Goal: Communication & Community: Answer question/provide support

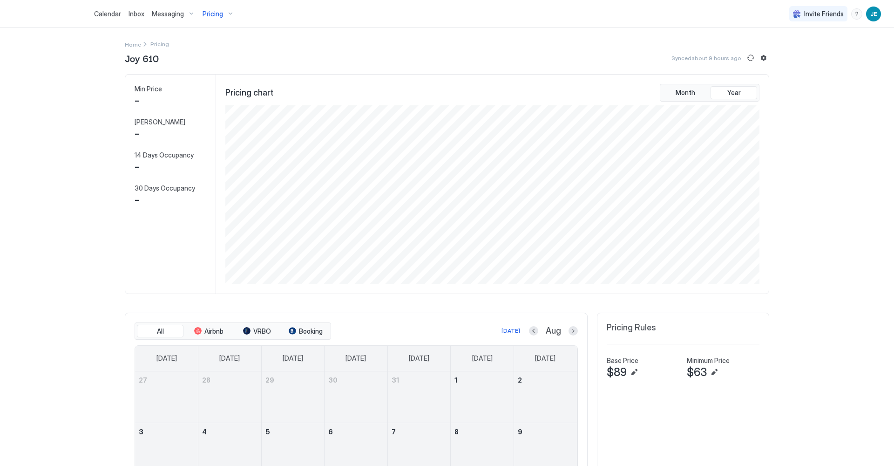
scroll to position [179, 536]
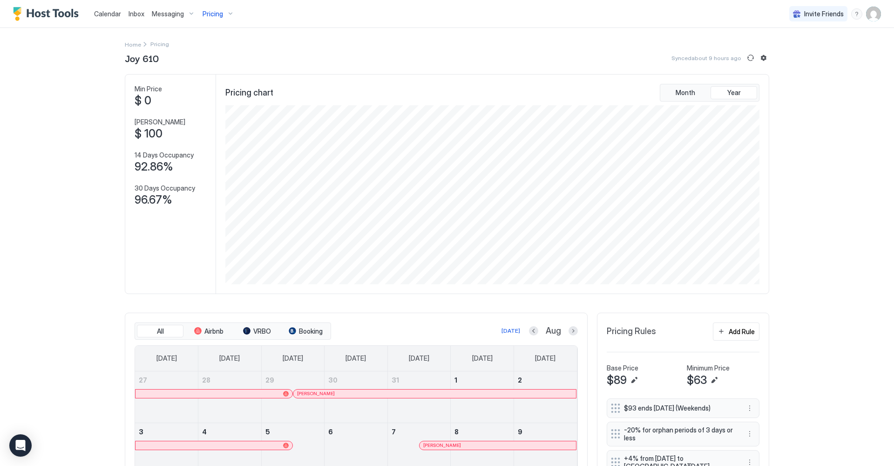
click at [189, 13] on div "Messaging" at bounding box center [173, 14] width 51 height 16
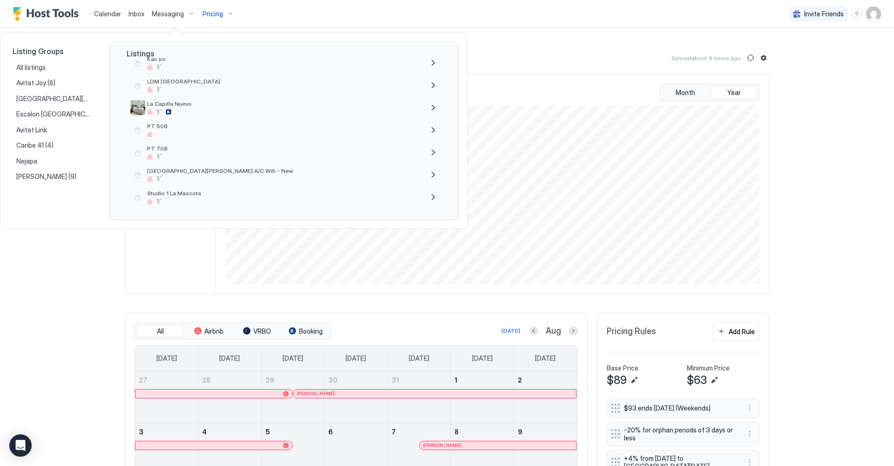
scroll to position [249, 0]
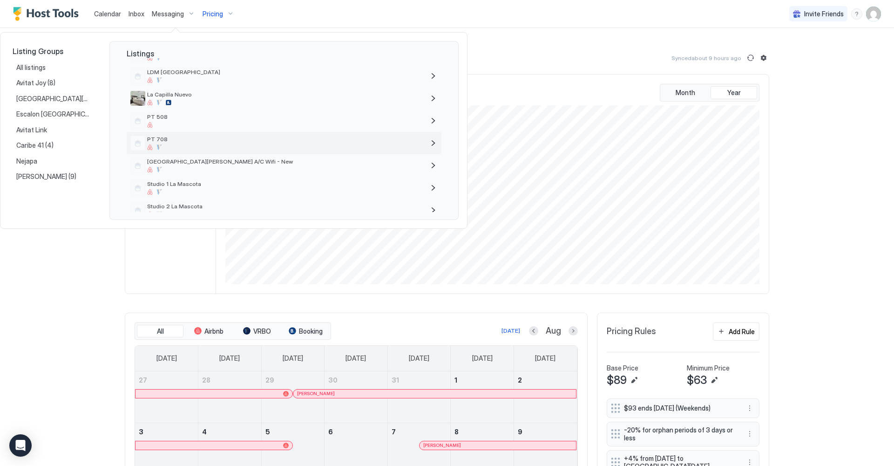
click at [172, 146] on div at bounding box center [285, 147] width 277 height 6
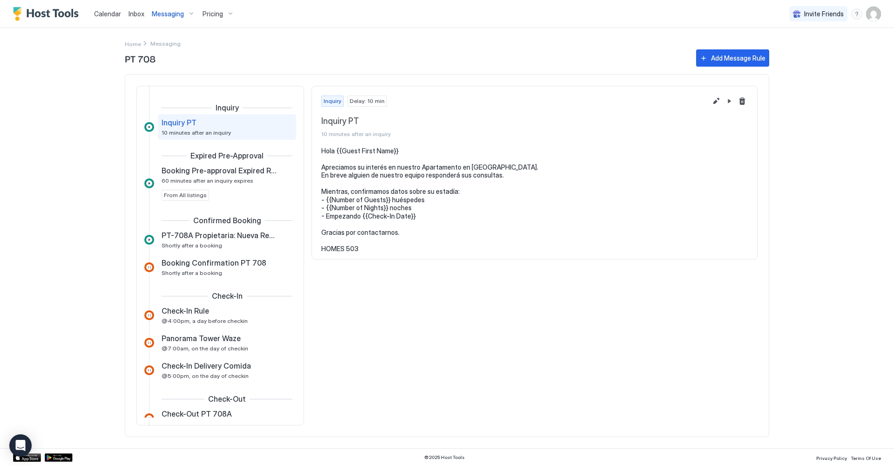
click at [150, 269] on div at bounding box center [149, 267] width 10 height 10
click at [206, 268] on div "Booking Confirmation PT 708 Shortly after a booking" at bounding box center [221, 267] width 118 height 18
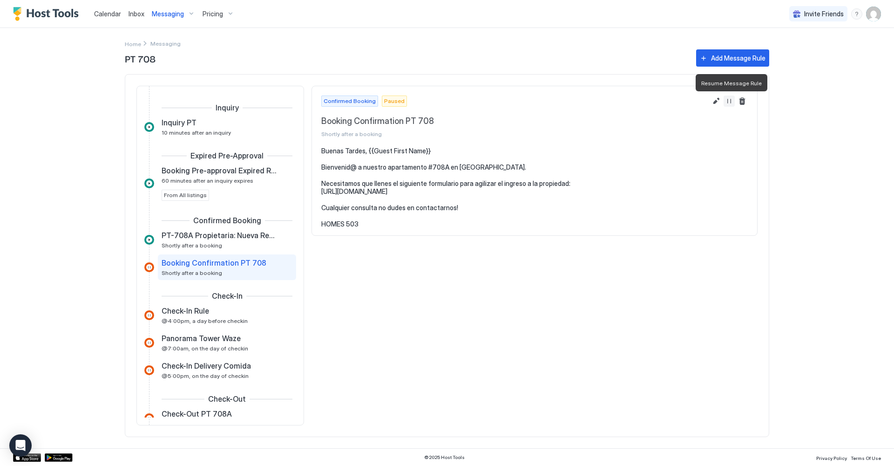
click at [731, 99] on button "Resume Message Rule" at bounding box center [728, 100] width 11 height 11
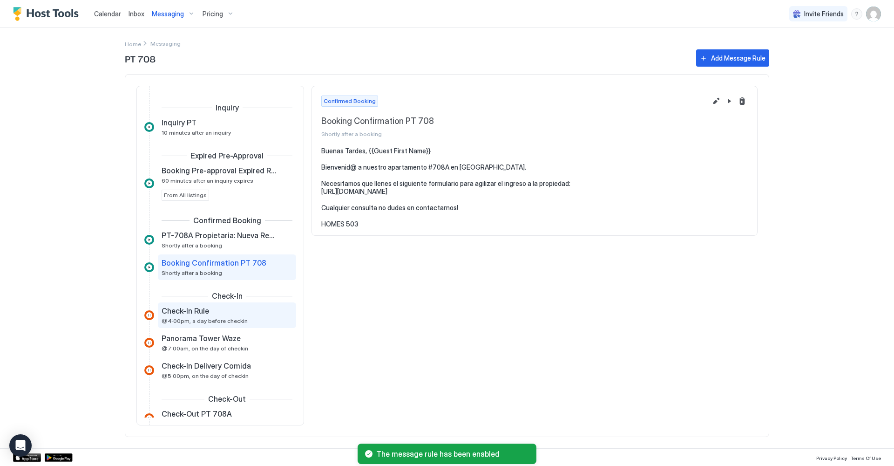
click at [239, 321] on span "@4:00pm, a day before checkin" at bounding box center [205, 320] width 86 height 7
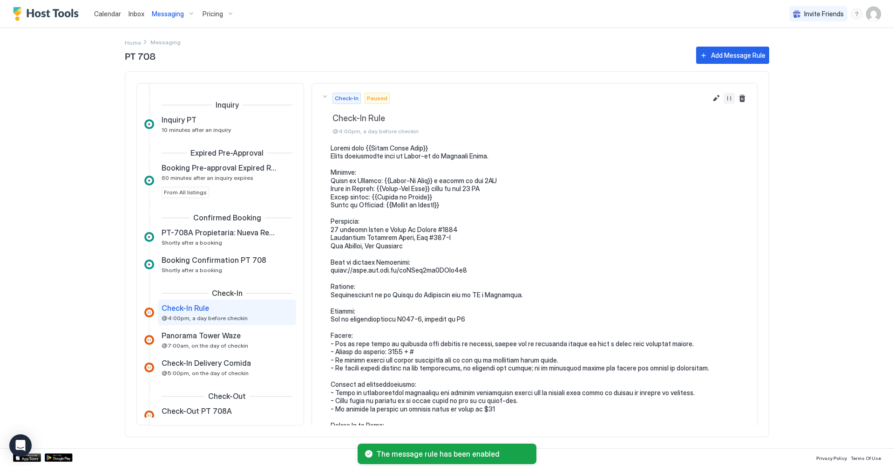
click at [732, 100] on button "Resume Message Rule" at bounding box center [728, 98] width 11 height 11
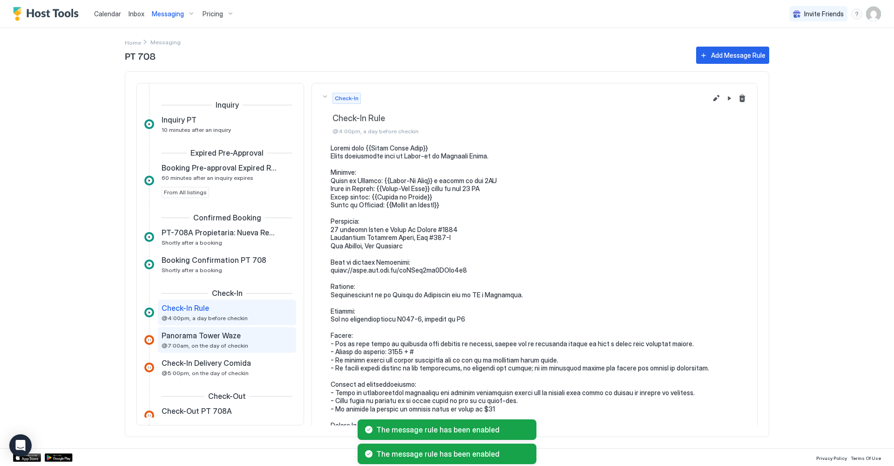
click at [265, 338] on div "Panorama Tower Waze" at bounding box center [221, 335] width 118 height 9
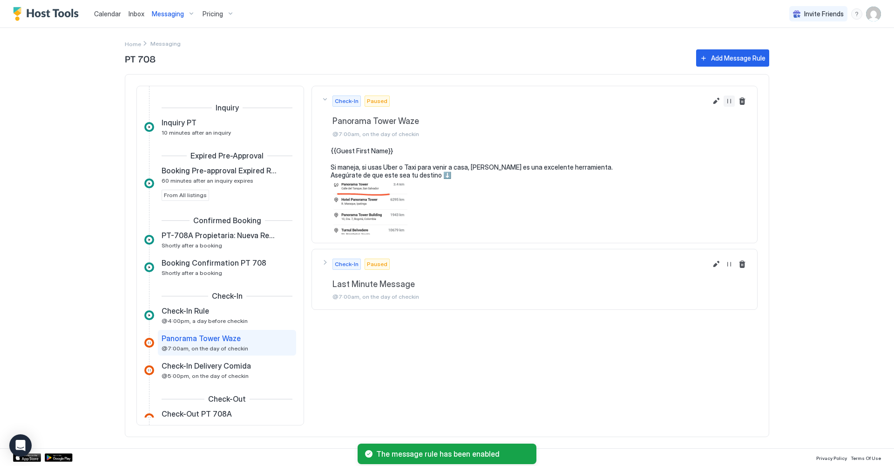
click at [730, 101] on button "Resume Message Rule" at bounding box center [728, 100] width 11 height 11
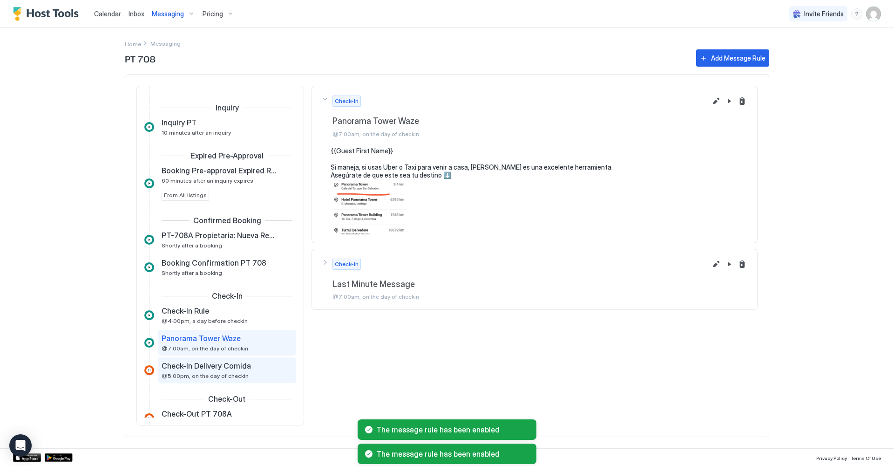
click at [263, 371] on div "Check-In Delivery Comida @5:00pm, on the day of checkin" at bounding box center [221, 370] width 118 height 18
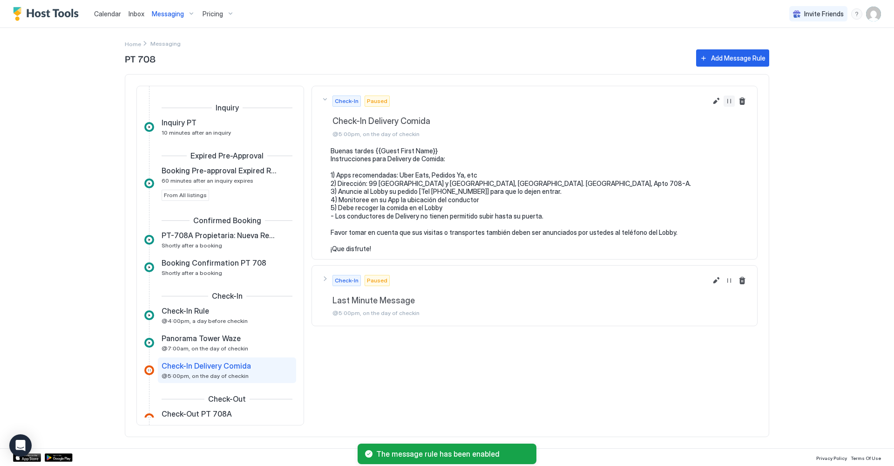
click at [730, 102] on button "Resume Message Rule" at bounding box center [728, 100] width 11 height 11
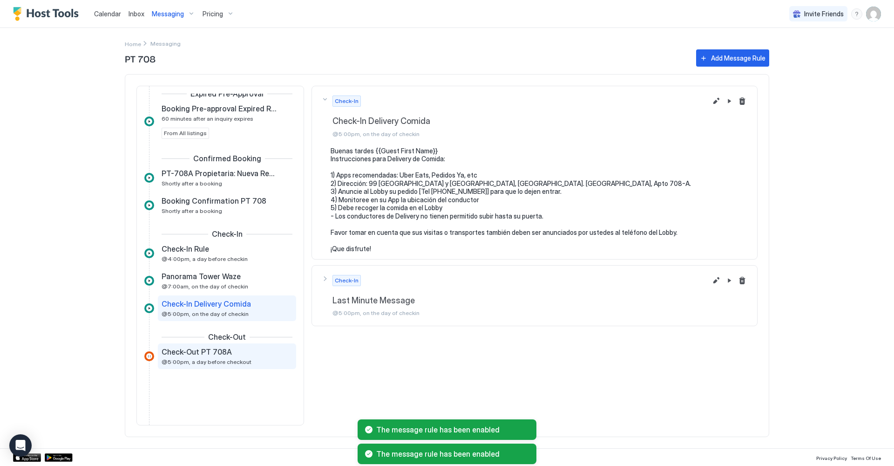
scroll to position [62, 0]
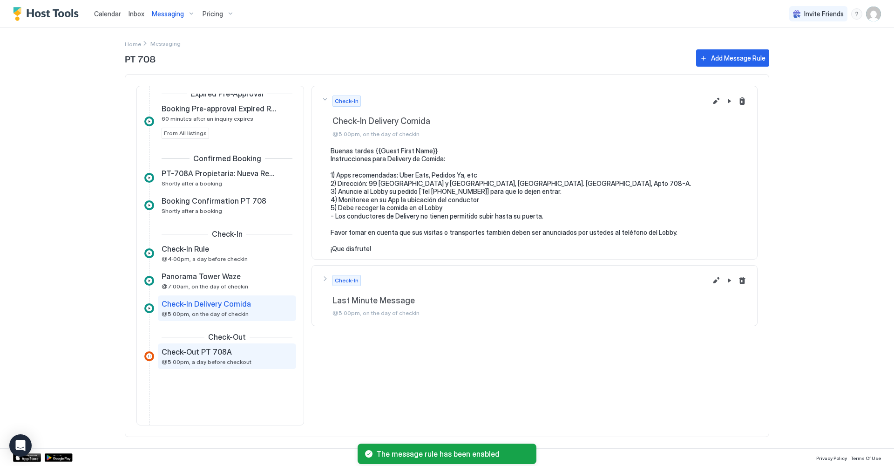
click at [257, 350] on div "Check-Out PT 708A" at bounding box center [221, 351] width 118 height 9
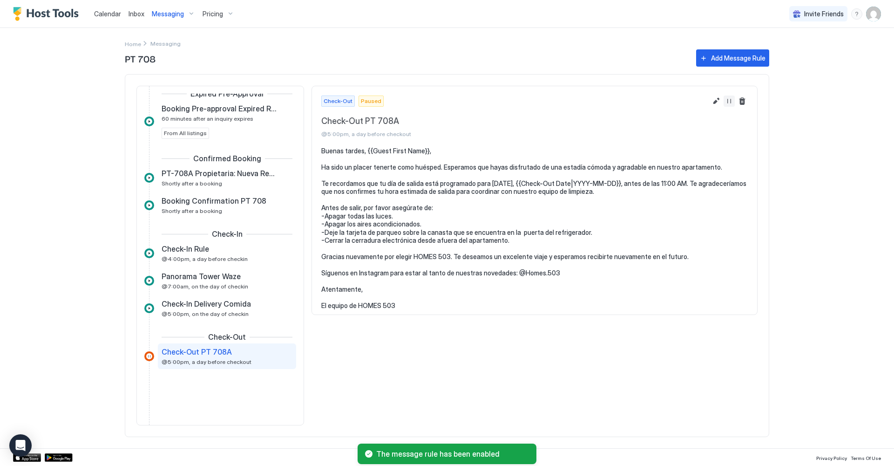
click at [727, 101] on button "Resume Message Rule" at bounding box center [728, 100] width 11 height 11
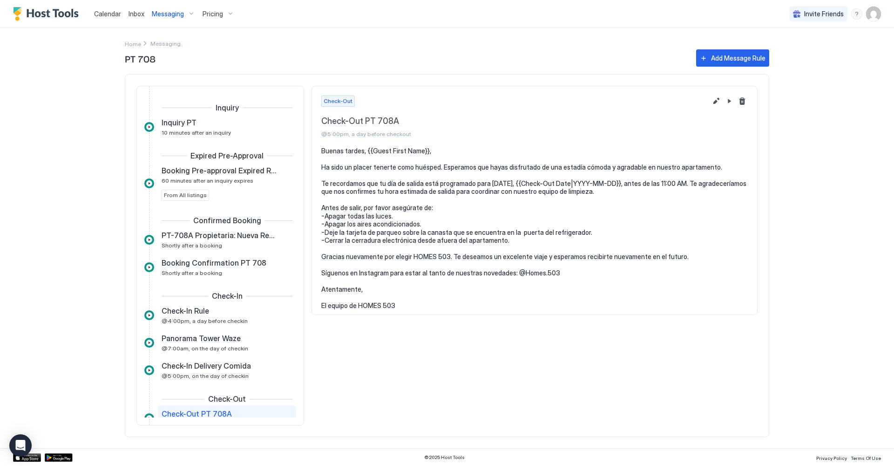
click at [116, 13] on span "Calendar" at bounding box center [107, 14] width 27 height 8
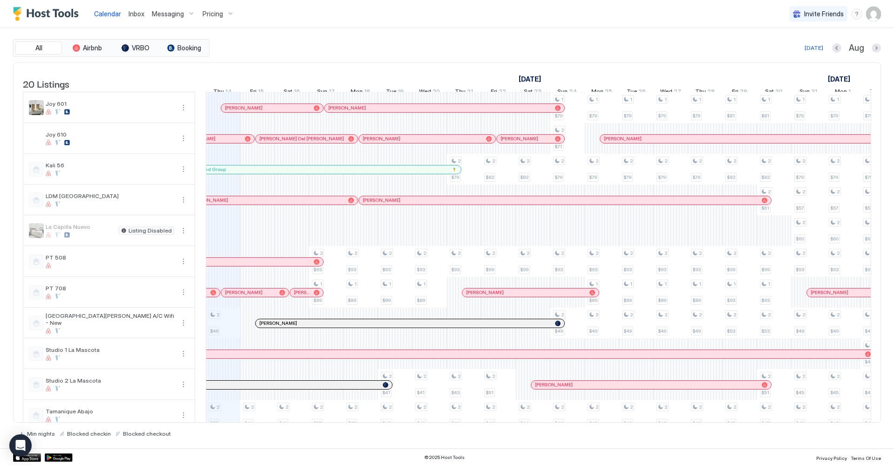
scroll to position [216, 0]
click at [302, 294] on span "[PERSON_NAME]" at bounding box center [302, 291] width 16 height 6
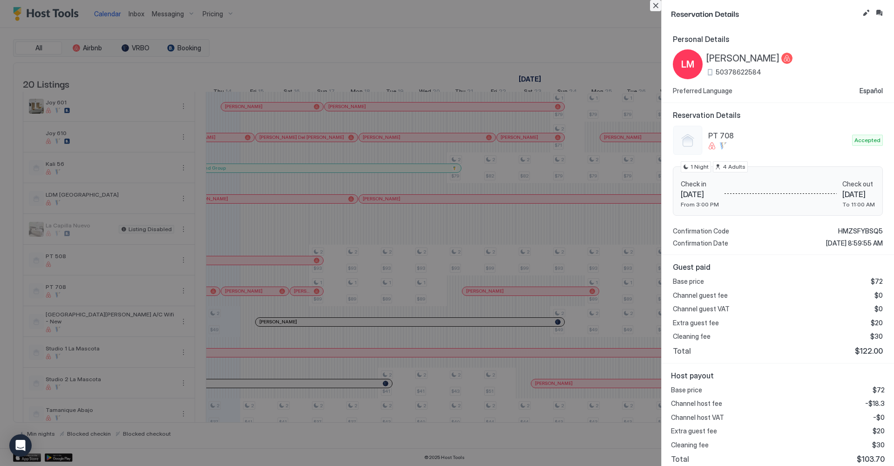
click at [657, 5] on button "Close" at bounding box center [655, 5] width 11 height 11
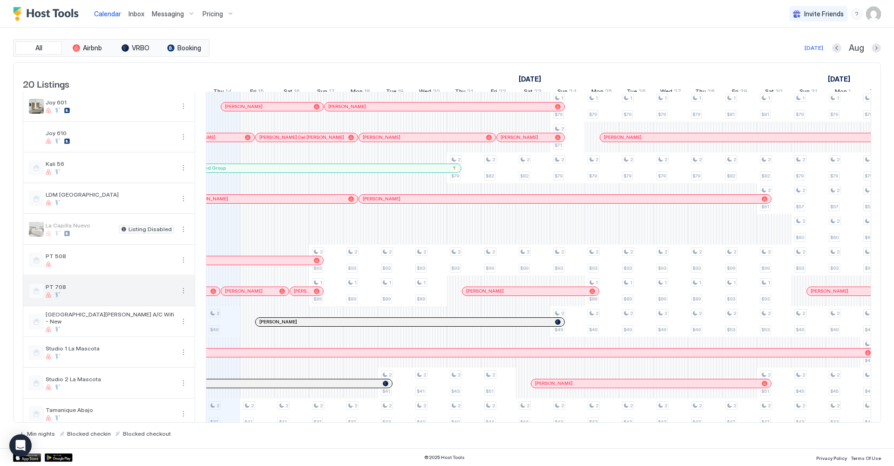
click at [185, 295] on button "More options" at bounding box center [183, 290] width 11 height 11
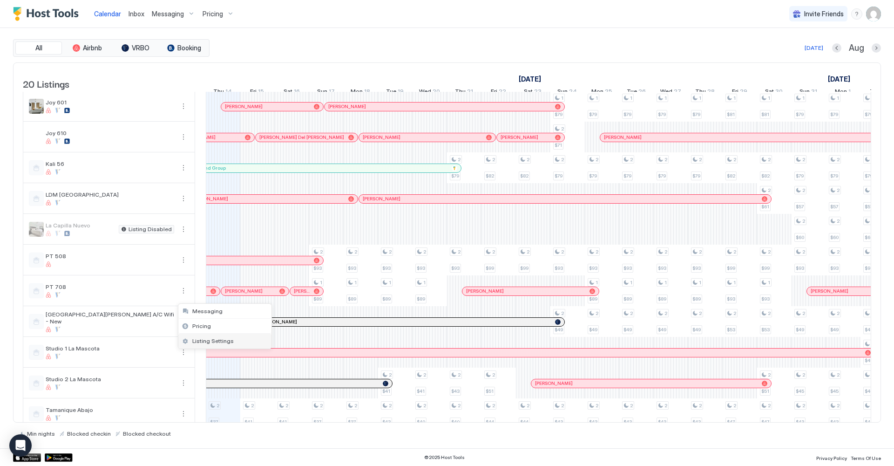
click at [236, 339] on div "Listing Settings" at bounding box center [224, 340] width 93 height 15
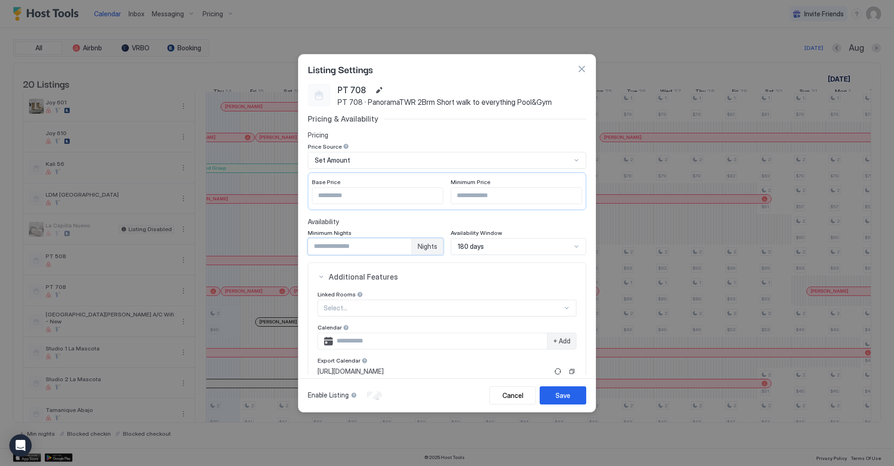
drag, startPoint x: 331, startPoint y: 249, endPoint x: 305, endPoint y: 246, distance: 25.8
click at [305, 246] on div "PT 708 PT 708 · PanoramaTWR 2Brm Short walk to everything Pool&Gym Pricing & Av…" at bounding box center [446, 228] width 297 height 291
type input "*"
click at [553, 389] on button "Save" at bounding box center [563, 395] width 47 height 18
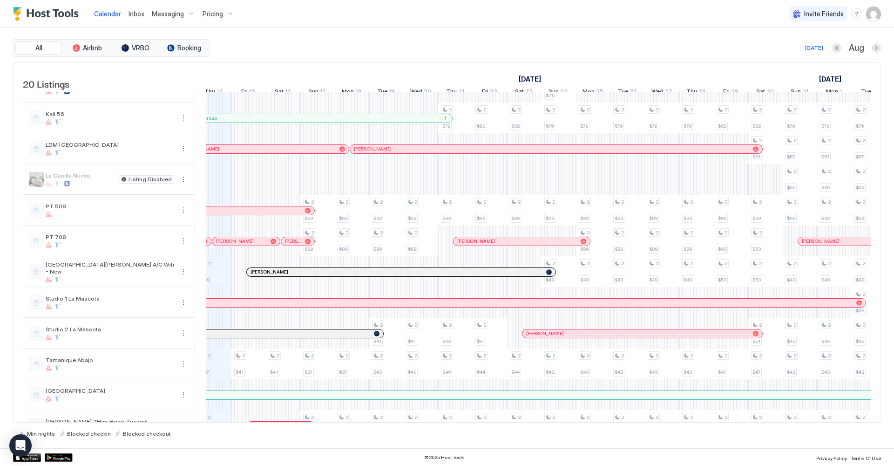
scroll to position [267, 0]
click at [292, 243] on div at bounding box center [291, 239] width 7 height 7
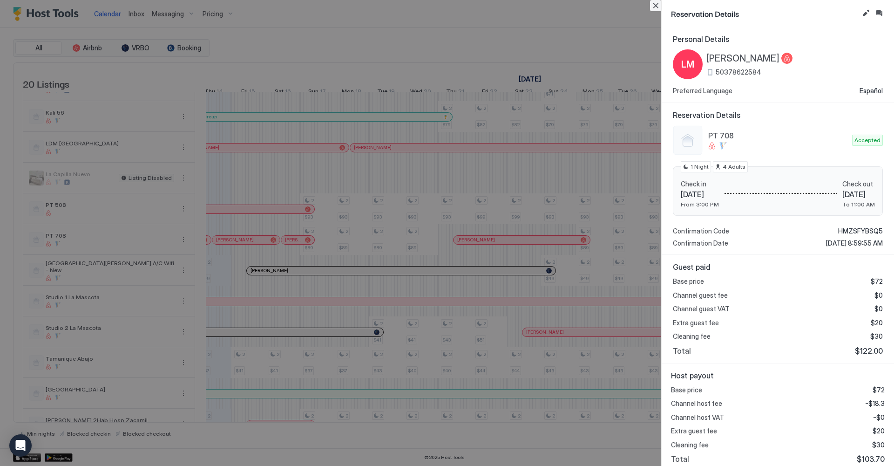
click at [658, 5] on button "Close" at bounding box center [655, 5] width 11 height 11
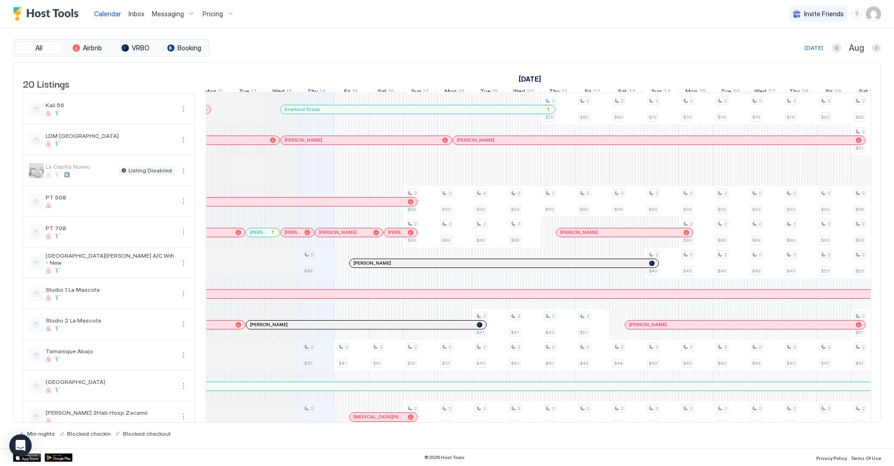
scroll to position [276, 0]
click at [322, 235] on div at bounding box center [321, 231] width 7 height 7
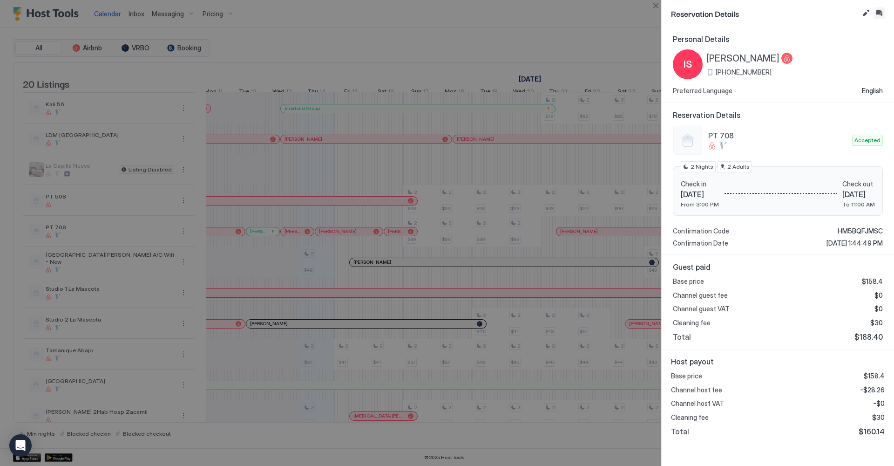
click at [878, 13] on button "Inbox" at bounding box center [878, 12] width 11 height 11
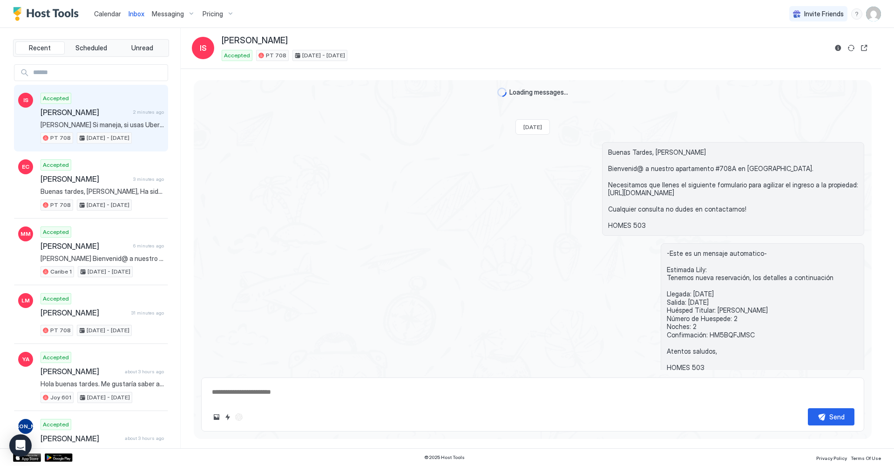
type textarea "*"
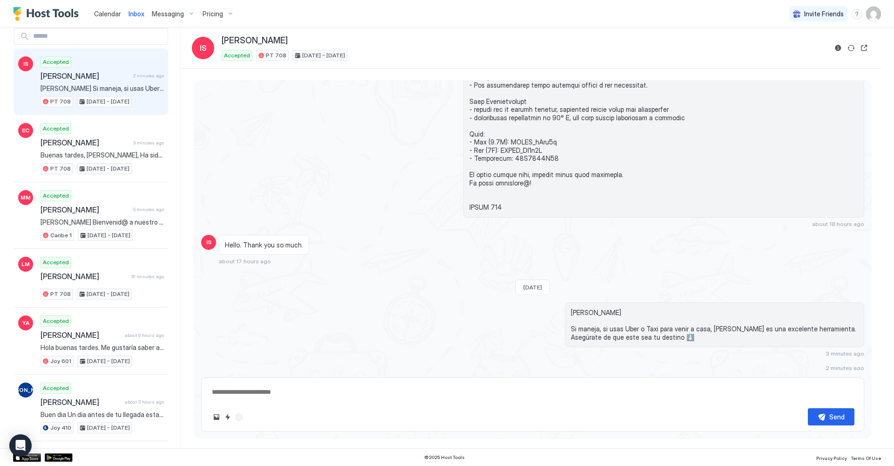
click at [106, 12] on span "Calendar" at bounding box center [107, 14] width 27 height 8
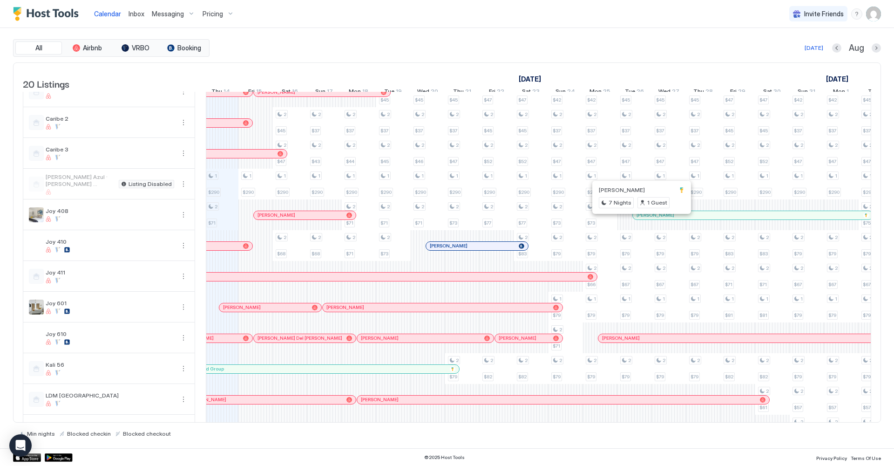
click at [640, 219] on div at bounding box center [639, 214] width 7 height 7
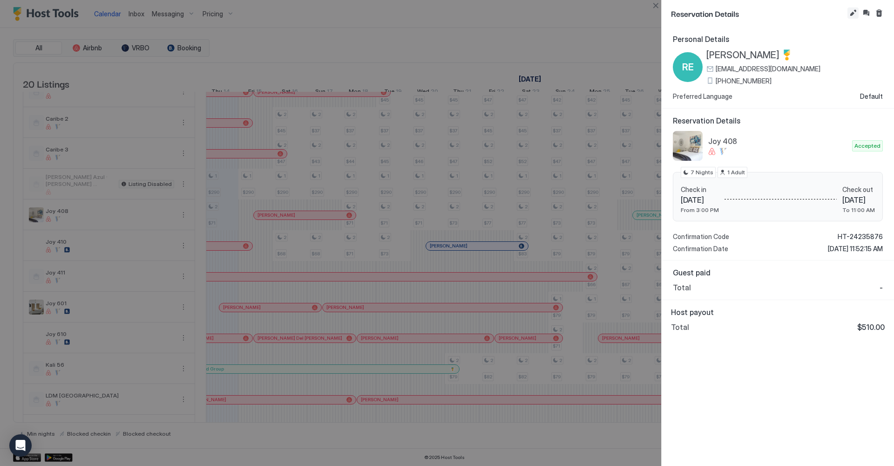
click at [850, 10] on button "Edit reservation" at bounding box center [852, 12] width 11 height 11
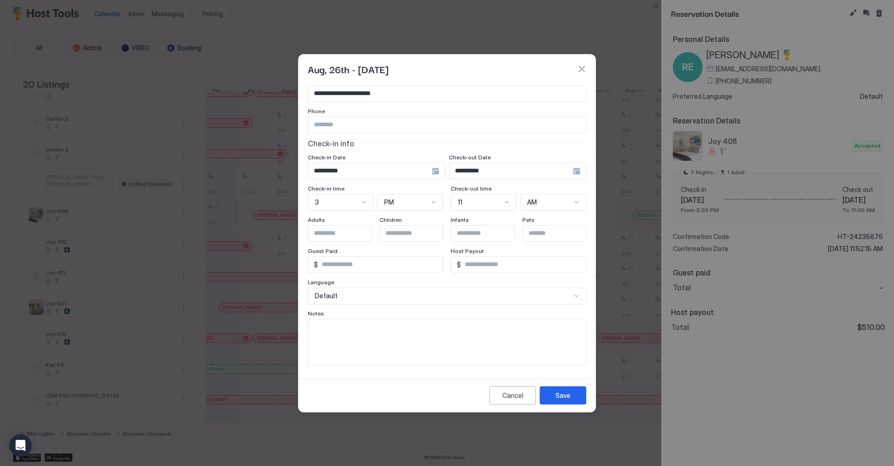
click at [357, 322] on textarea "Input Field" at bounding box center [446, 342] width 277 height 46
type textarea "**********"
click at [558, 390] on div "Save" at bounding box center [562, 395] width 15 height 10
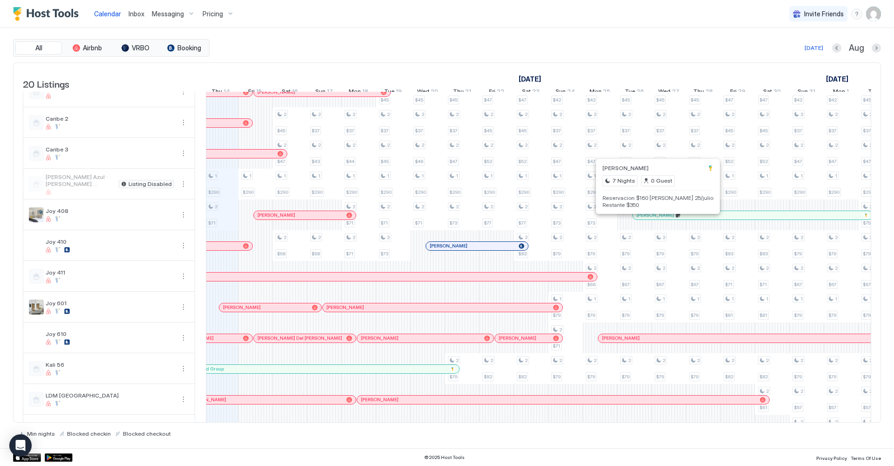
click at [644, 219] on div at bounding box center [643, 214] width 7 height 7
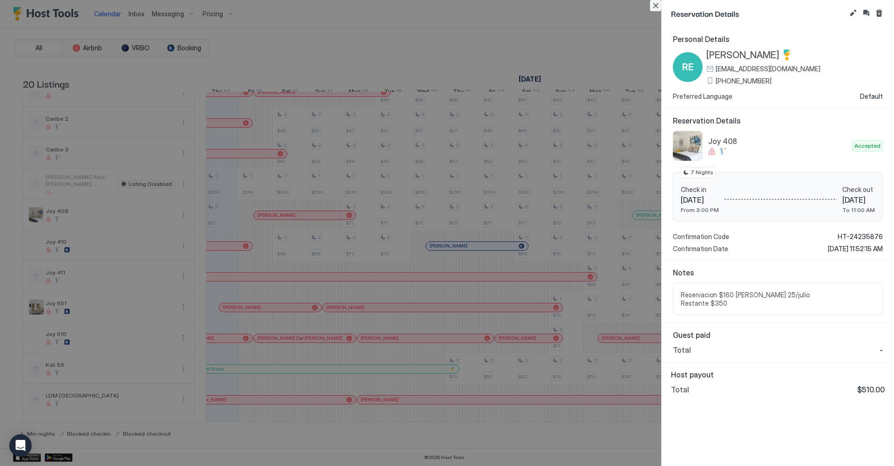
click at [655, 4] on button "Close" at bounding box center [655, 5] width 11 height 11
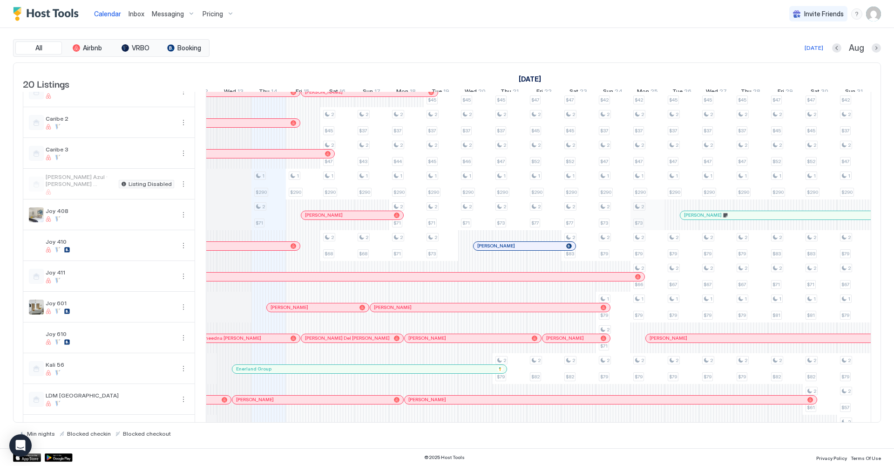
scroll to position [0, 486]
